Goal: Task Accomplishment & Management: Manage account settings

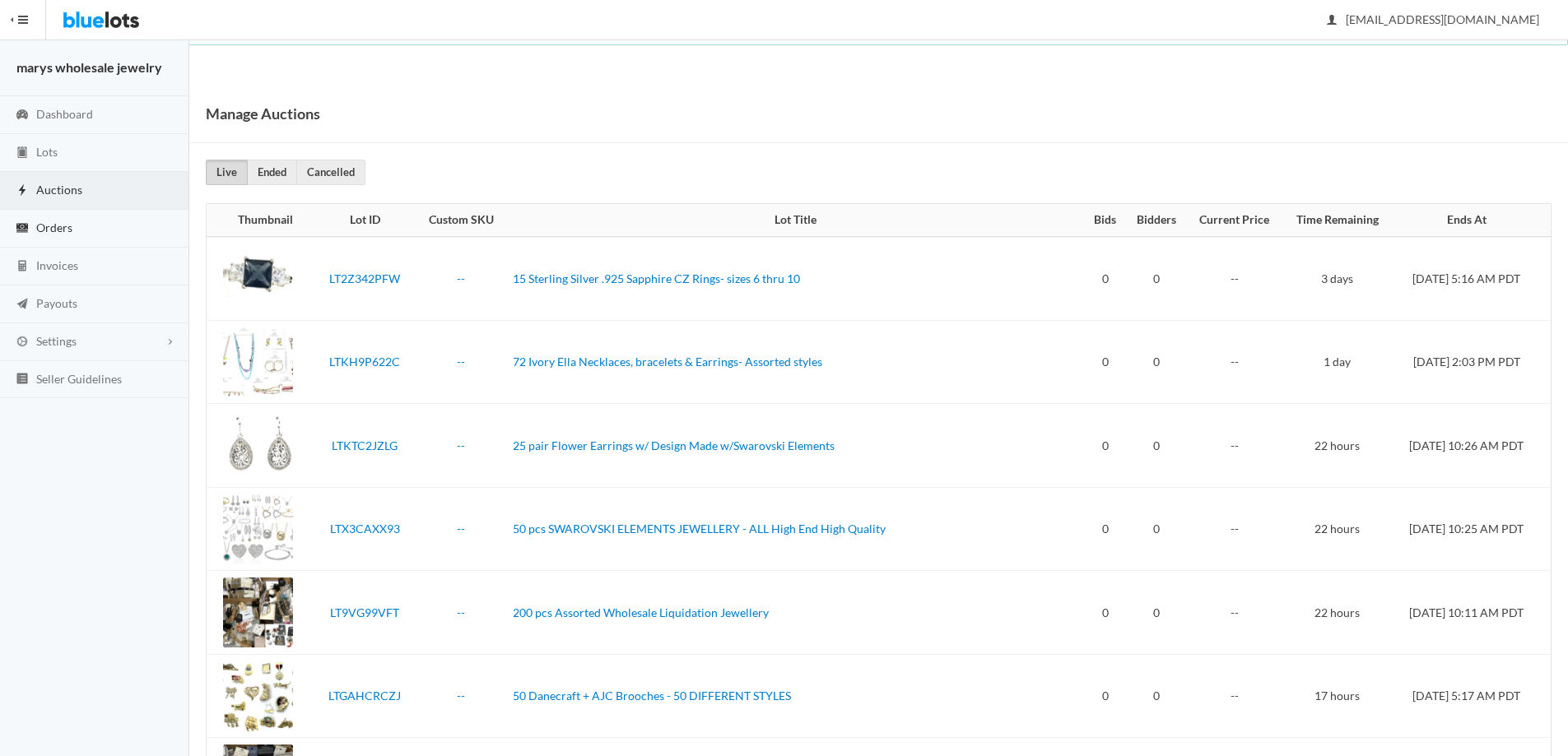
click at [81, 231] on link "Orders" at bounding box center [95, 228] width 189 height 38
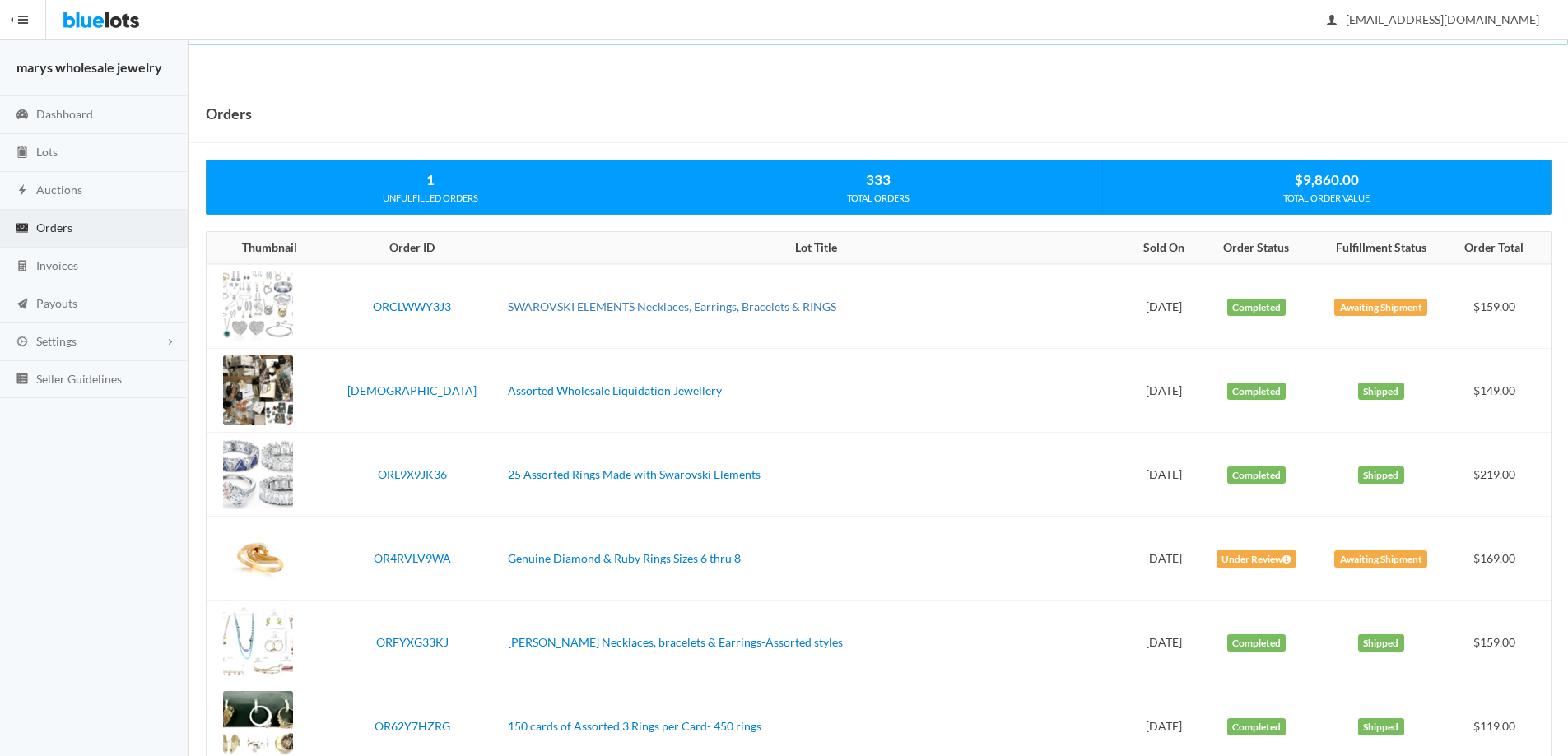
click at [759, 308] on link "SWAROVSKI ELEMENTS Necklaces, Earrings, Bracelets & RINGS" at bounding box center [672, 306] width 328 height 14
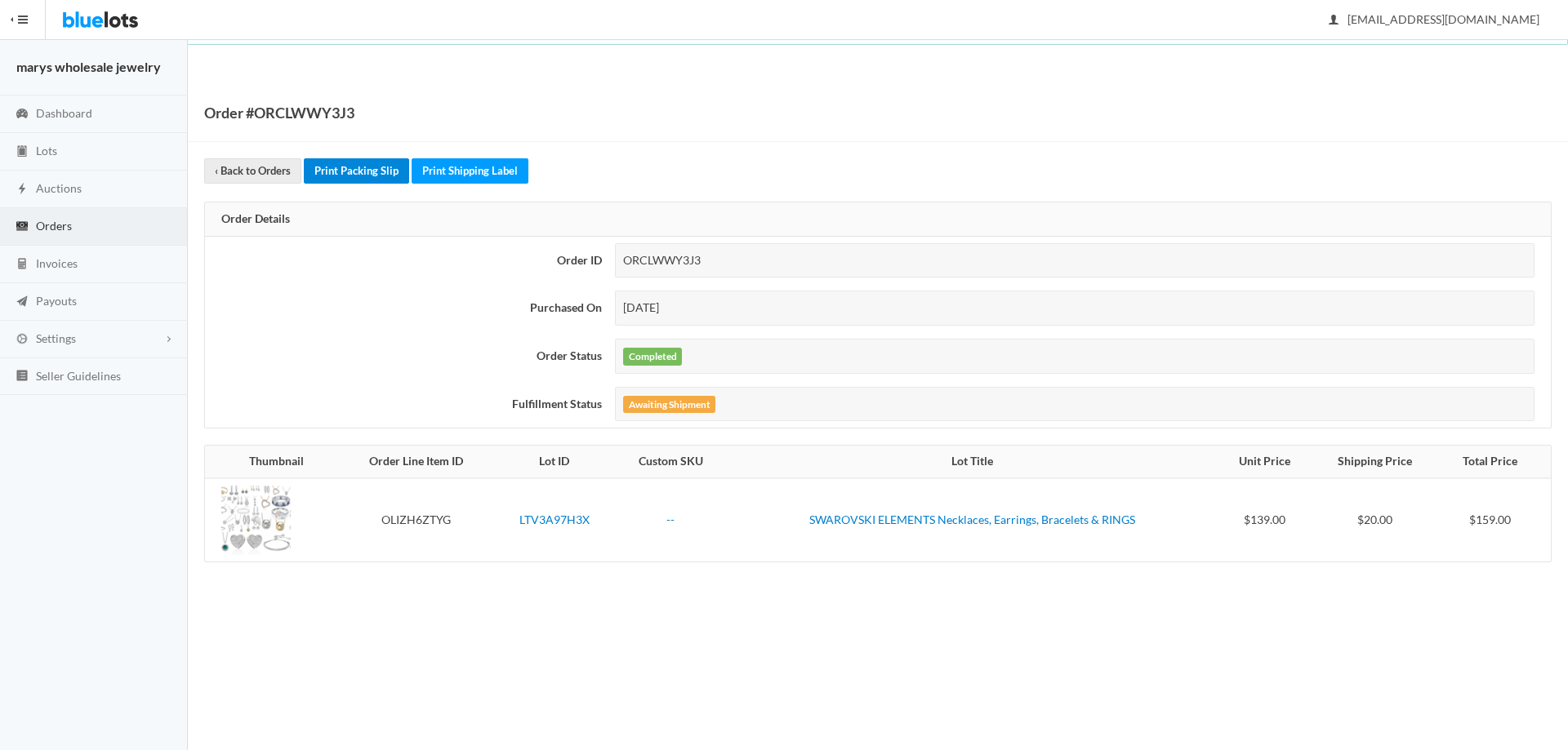
click at [383, 168] on link "Print Packing Slip" at bounding box center [357, 170] width 105 height 25
click at [443, 171] on link "Print Shipping Label" at bounding box center [469, 170] width 117 height 25
click at [91, 184] on link "Auctions" at bounding box center [94, 189] width 188 height 38
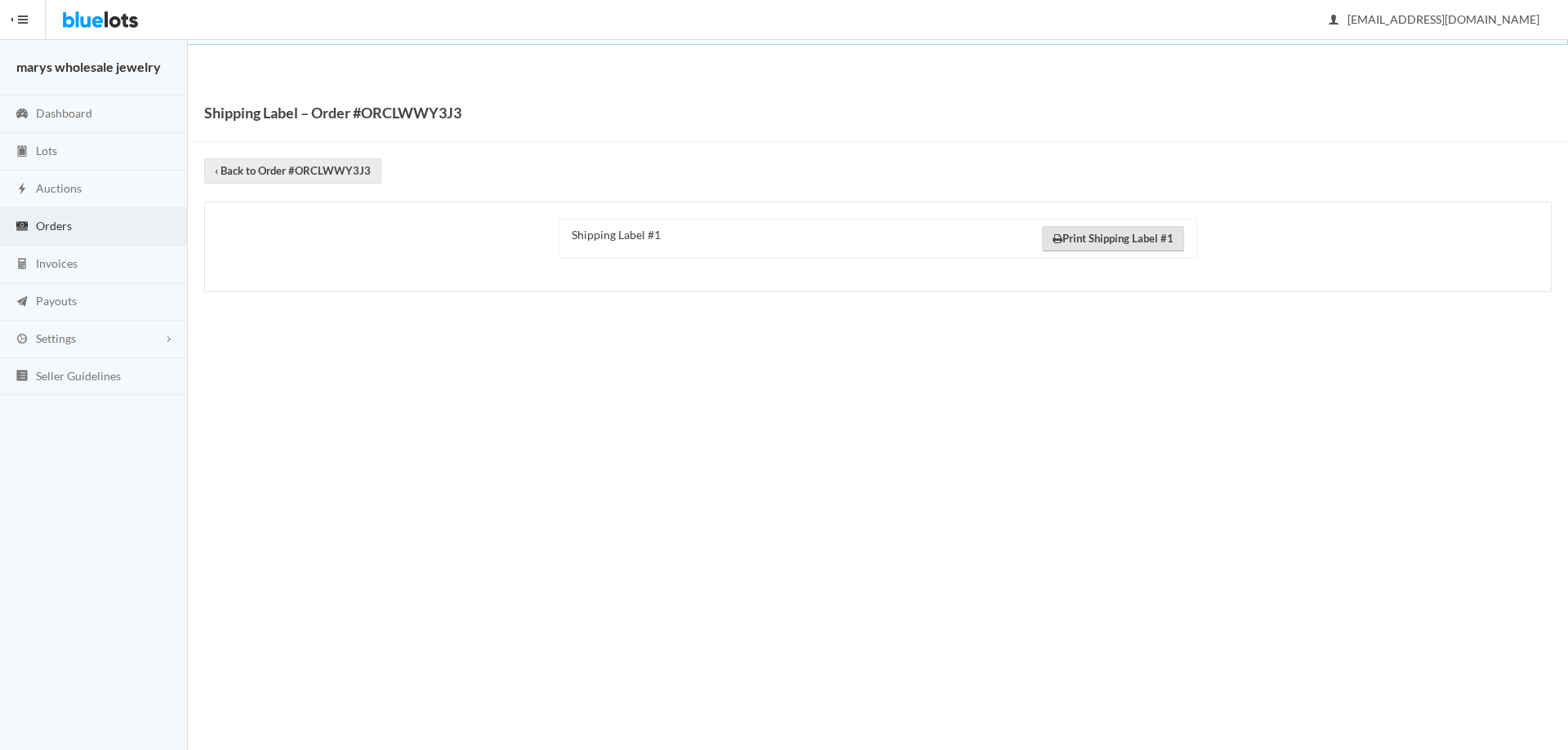
click at [1145, 232] on link "Print Shipping Label #1" at bounding box center [1113, 238] width 142 height 25
click at [63, 296] on span "Payouts" at bounding box center [56, 300] width 41 height 14
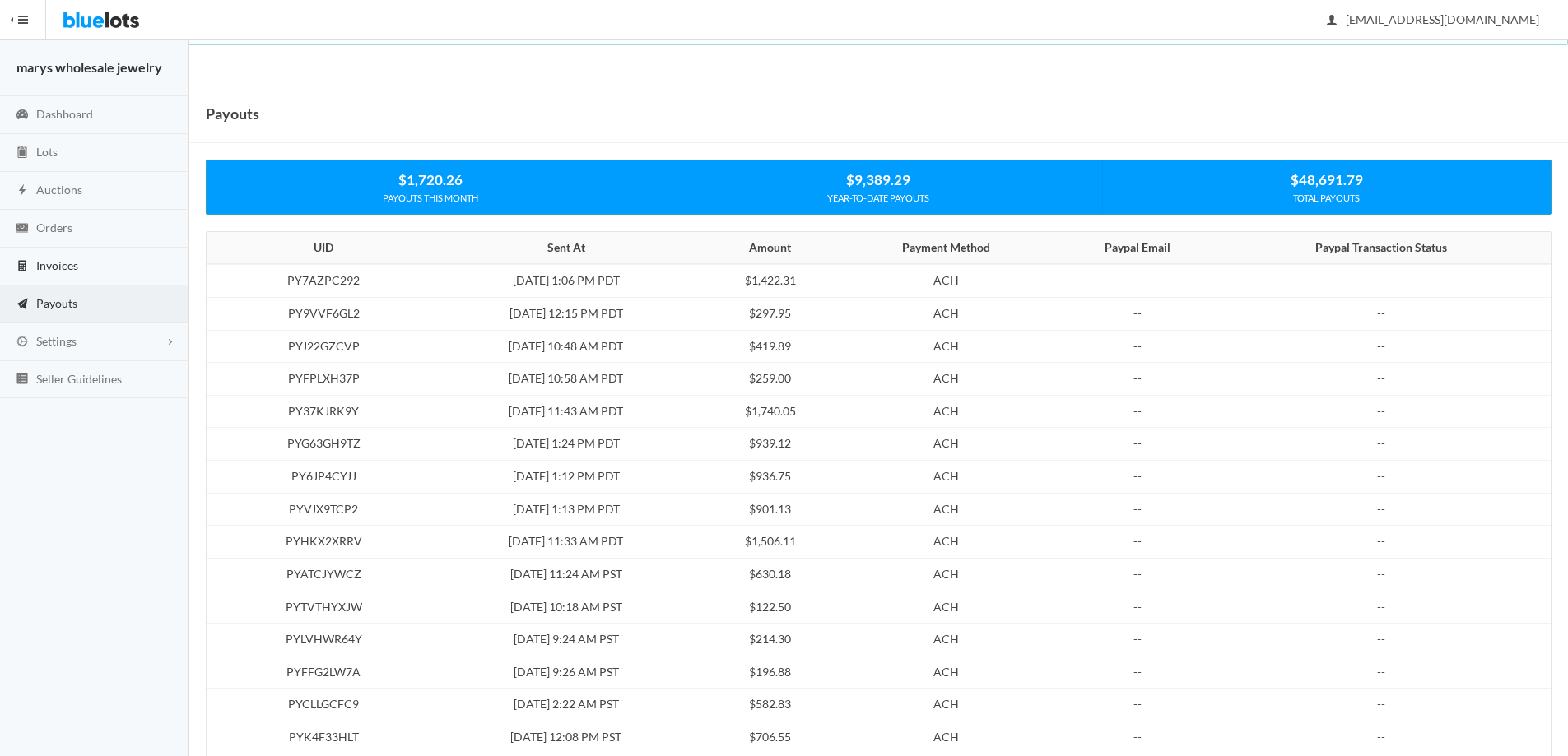
click at [73, 267] on span "Invoices" at bounding box center [57, 265] width 42 height 14
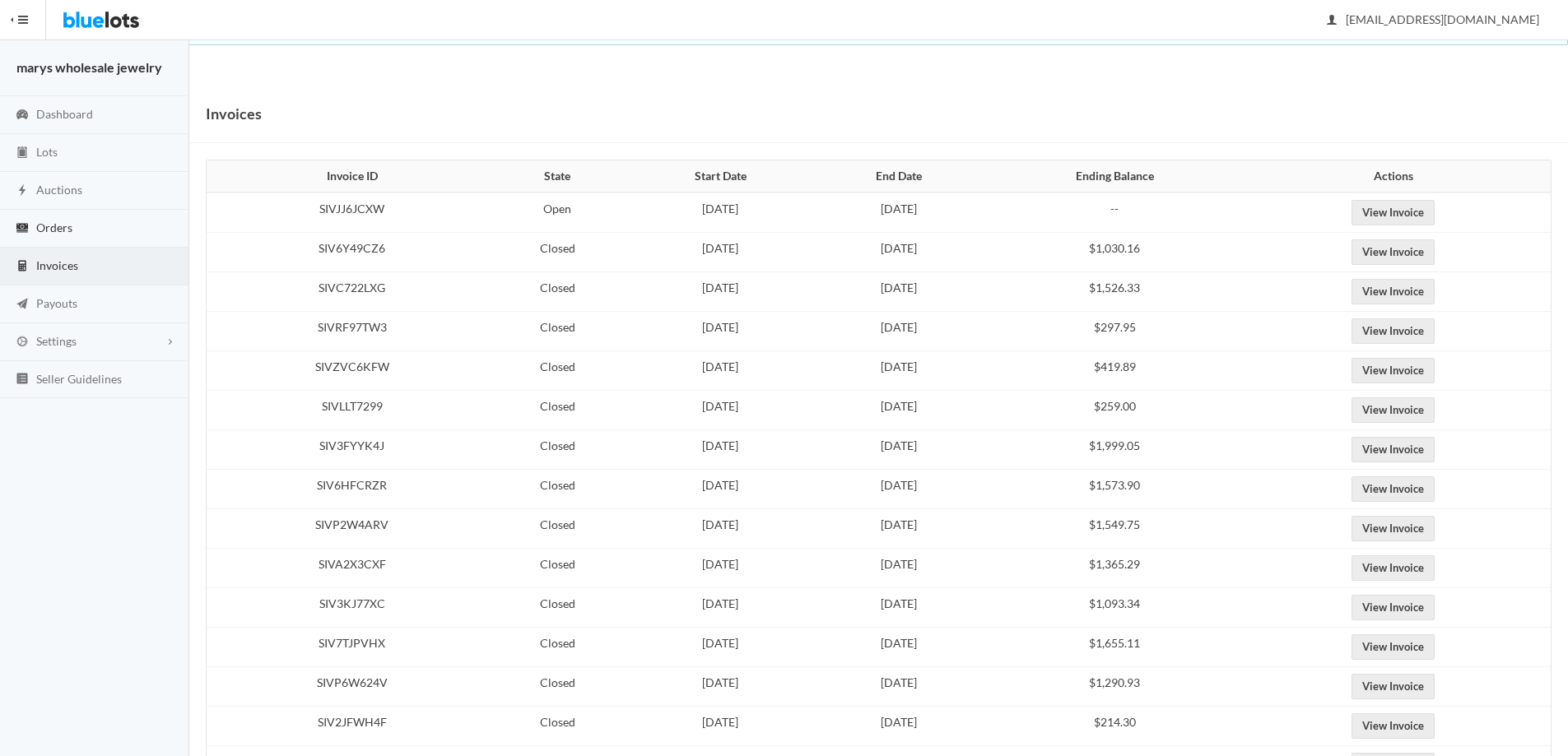
click at [85, 220] on link "Orders" at bounding box center [95, 228] width 189 height 38
